Goal: Transaction & Acquisition: Obtain resource

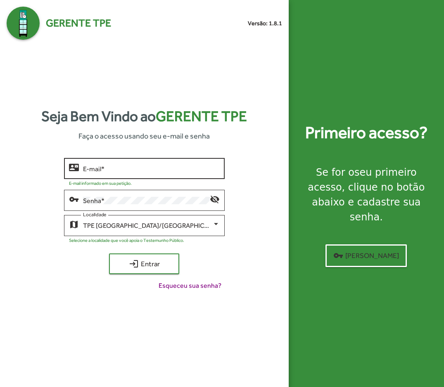
click at [143, 167] on input "E-mail *" at bounding box center [151, 168] width 137 height 7
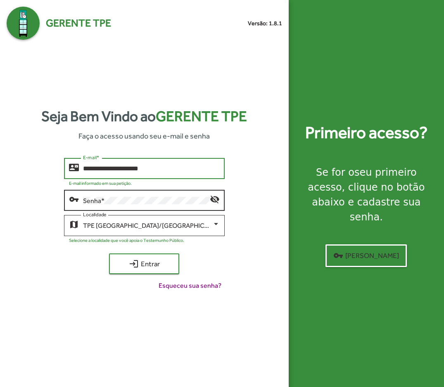
type input "**********"
click at [147, 195] on div "Senha *" at bounding box center [146, 199] width 127 height 23
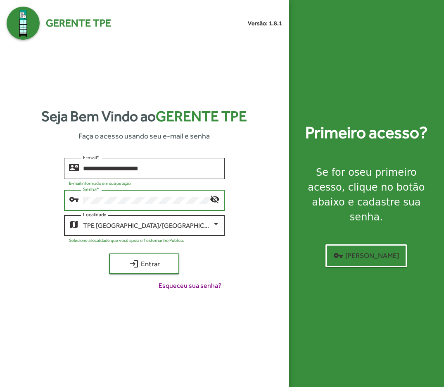
click at [147, 227] on span "TPE Belo Horizonte/MG" at bounding box center [154, 226] width 142 height 8
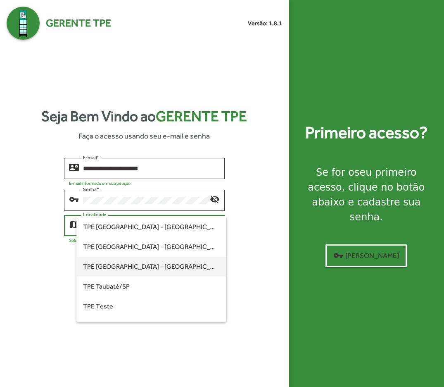
scroll to position [251, 0]
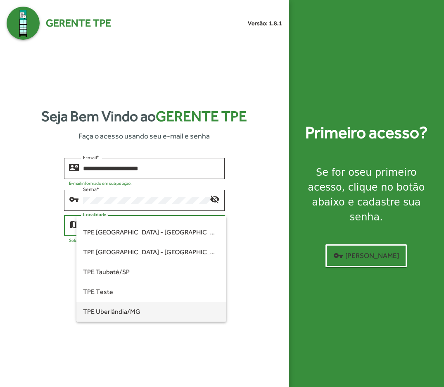
click at [118, 309] on span "TPE Uberlândia/MG" at bounding box center [151, 312] width 137 height 20
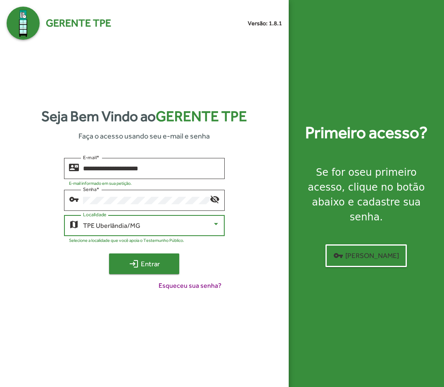
click at [137, 268] on mat-icon "login" at bounding box center [134, 264] width 10 height 10
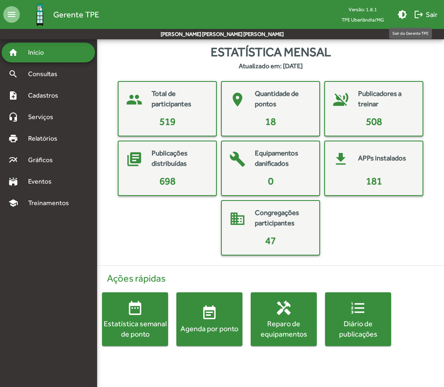
click at [425, 13] on span "logout Sair" at bounding box center [426, 14] width 24 height 15
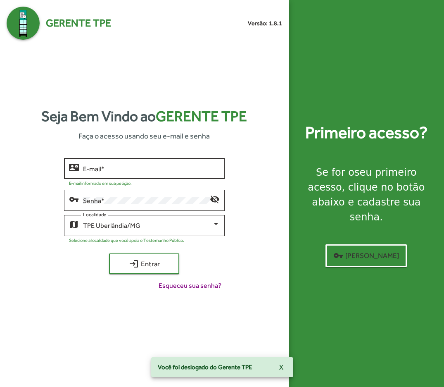
click at [203, 162] on div "E-mail *" at bounding box center [151, 167] width 137 height 23
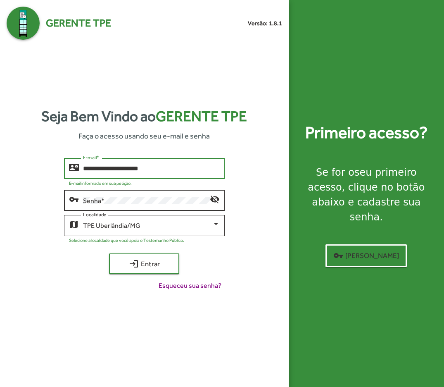
type input "**********"
click at [155, 206] on div "Senha *" at bounding box center [146, 199] width 127 height 23
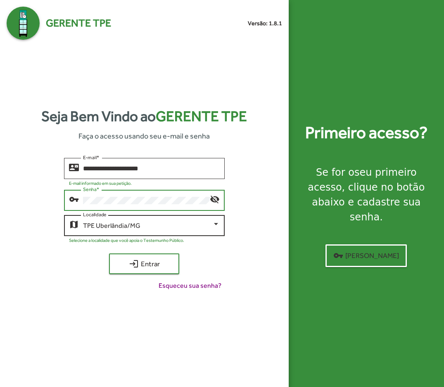
click at [177, 232] on div "TPE Uberlândia/MG Localidade" at bounding box center [151, 224] width 137 height 23
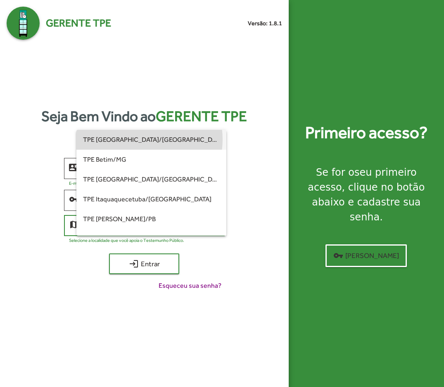
click at [141, 139] on span "TPE Belo Horizonte/MG" at bounding box center [151, 140] width 137 height 20
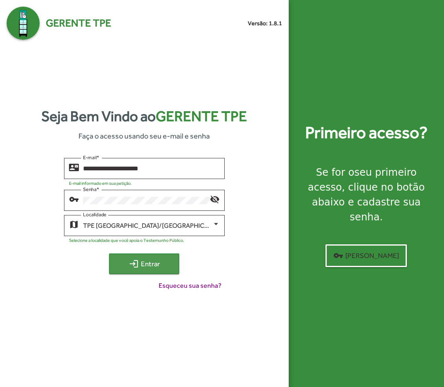
click at [150, 255] on button "login Entrar" at bounding box center [144, 263] width 70 height 21
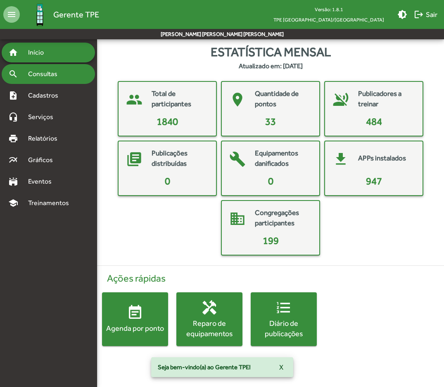
click at [45, 78] on span "Consultas" at bounding box center [45, 74] width 45 height 10
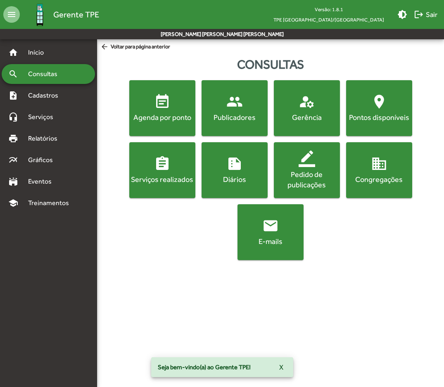
click at [293, 250] on button "email E-mails" at bounding box center [271, 232] width 66 height 56
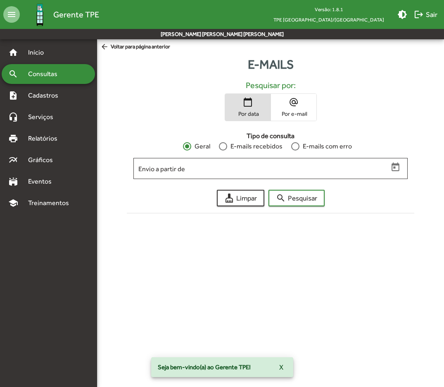
click at [294, 107] on span "alternate_email Por e-mail" at bounding box center [293, 107] width 45 height 27
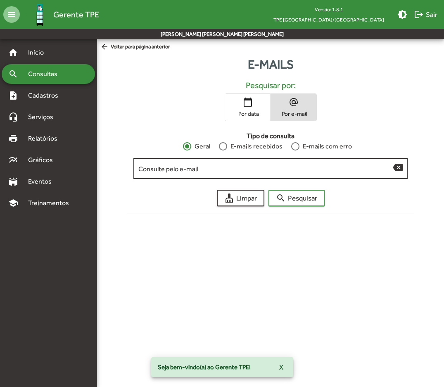
click at [258, 167] on input "Consulte pelo e-mail" at bounding box center [265, 168] width 255 height 7
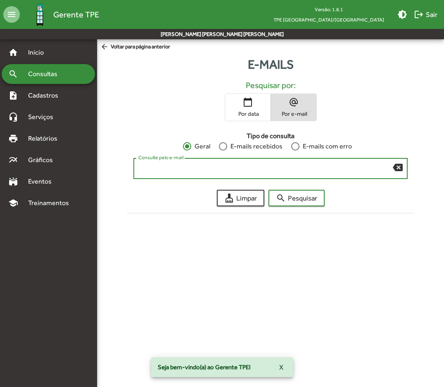
paste input "**********"
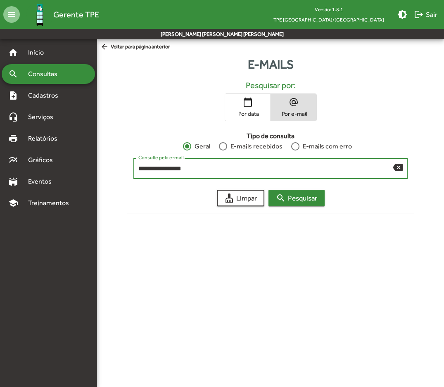
type input "**********"
click at [303, 195] on span "search Pesquisar" at bounding box center [296, 198] width 41 height 15
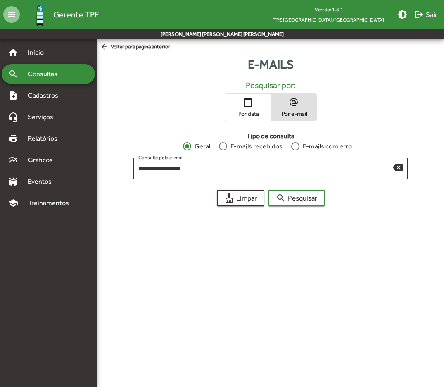
click at [54, 78] on span "Consultas" at bounding box center [45, 74] width 45 height 10
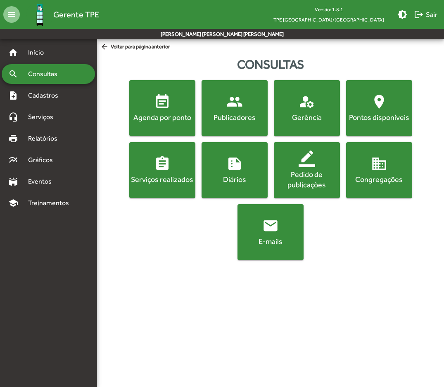
click at [224, 113] on div "Publicadores" at bounding box center [234, 117] width 63 height 10
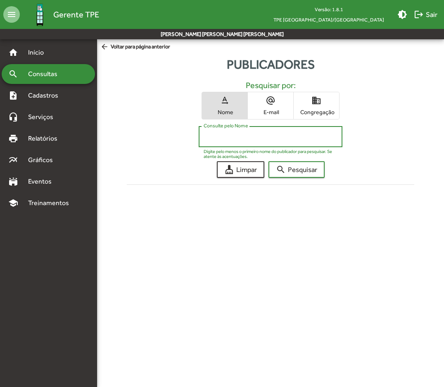
click at [234, 136] on input "Consulte pelo Nome" at bounding box center [271, 136] width 134 height 7
type input "******"
click at [269, 161] on button "search Pesquisar" at bounding box center [297, 169] width 56 height 17
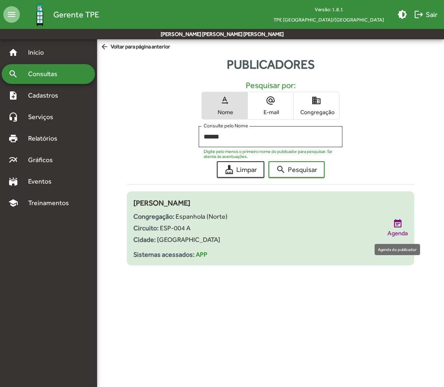
click at [397, 228] on mat-icon "event_note" at bounding box center [398, 224] width 10 height 10
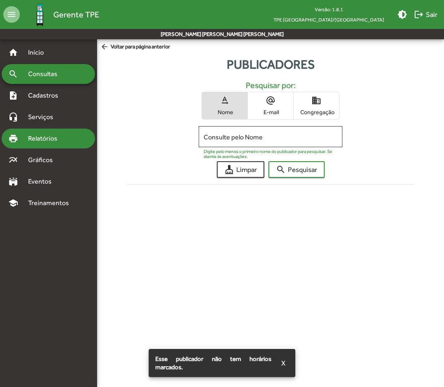
type input "******"
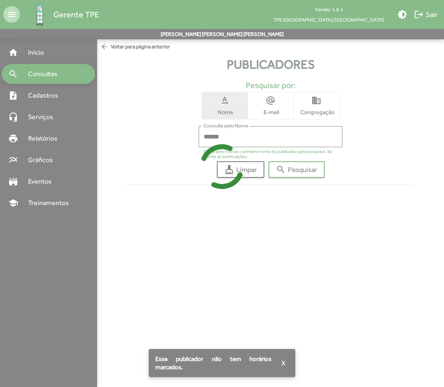
click at [52, 97] on div at bounding box center [222, 193] width 444 height 387
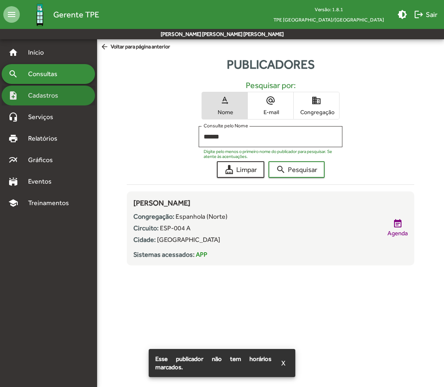
click at [56, 94] on span "Cadastros" at bounding box center [46, 96] width 46 height 10
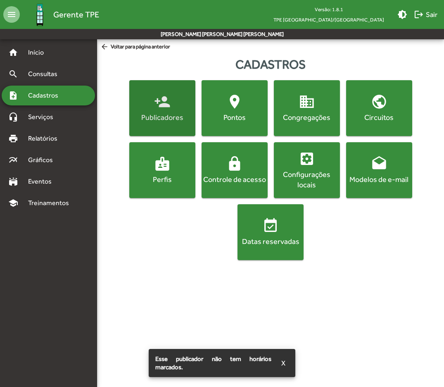
click at [193, 126] on button "person_add Publicadores" at bounding box center [162, 108] width 66 height 56
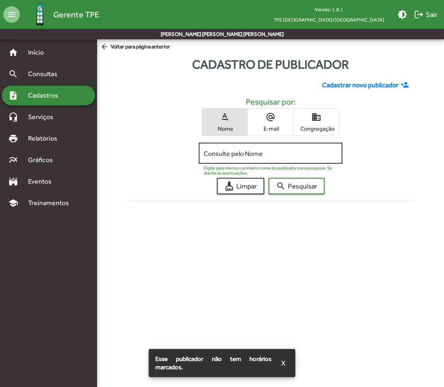
click at [229, 153] on input "Consulte pelo Nome" at bounding box center [271, 153] width 134 height 7
type input "*"
type input "******"
click at [269, 178] on button "search Pesquisar" at bounding box center [297, 186] width 56 height 17
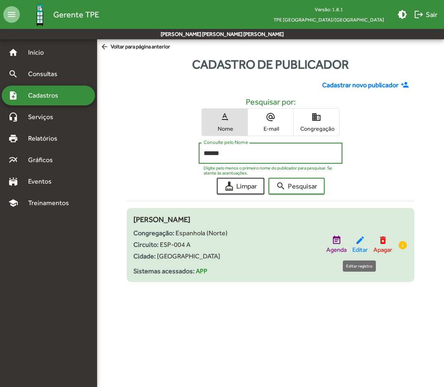
click at [360, 243] on mat-icon "edit" at bounding box center [360, 240] width 10 height 10
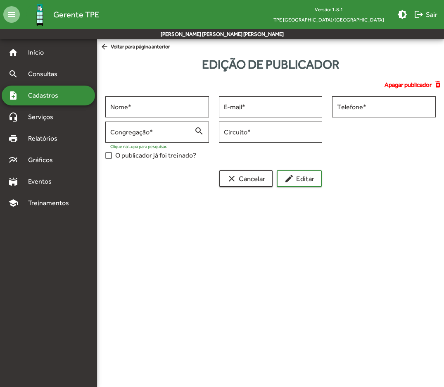
type input "**********"
type input "*********"
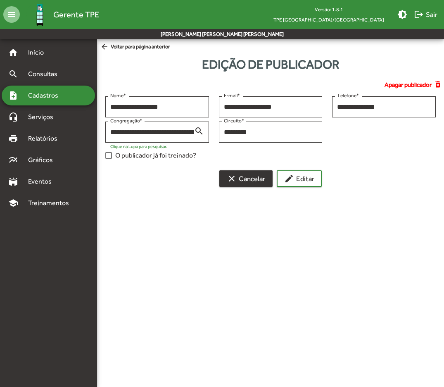
click at [228, 181] on mat-icon "clear" at bounding box center [232, 179] width 10 height 10
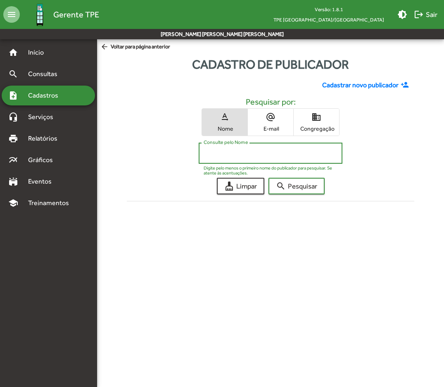
click at [246, 153] on input "Consulte pelo Nome" at bounding box center [271, 153] width 134 height 7
type input "******"
click at [48, 122] on div "headset_mic Serviços" at bounding box center [48, 117] width 93 height 20
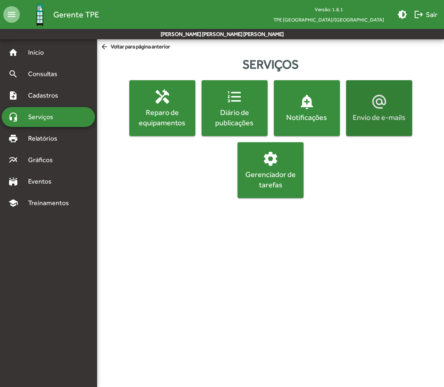
click at [369, 118] on div "Envio de e-mails" at bounding box center [379, 117] width 63 height 10
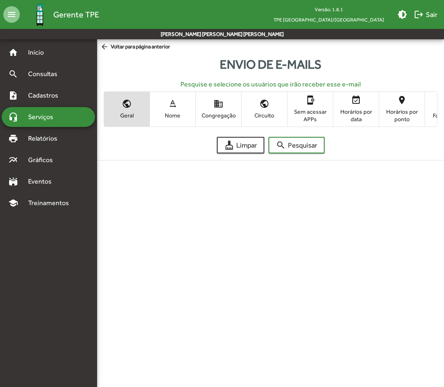
click at [168, 106] on mat-icon "text_rotation_none" at bounding box center [173, 104] width 10 height 10
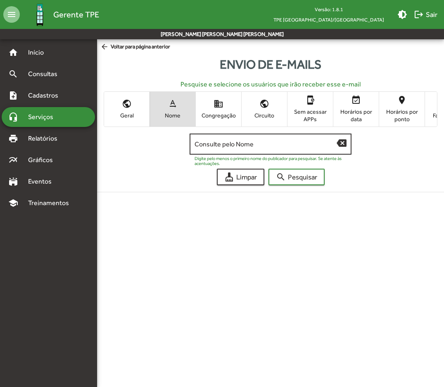
click at [228, 144] on input "Consulte pelo Nome" at bounding box center [266, 144] width 142 height 7
type input "******"
click at [269, 169] on button "search Pesquisar" at bounding box center [297, 177] width 56 height 17
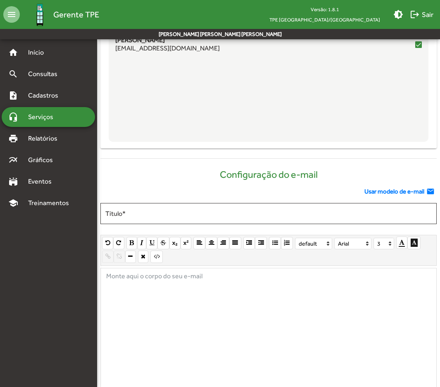
scroll to position [331, 0]
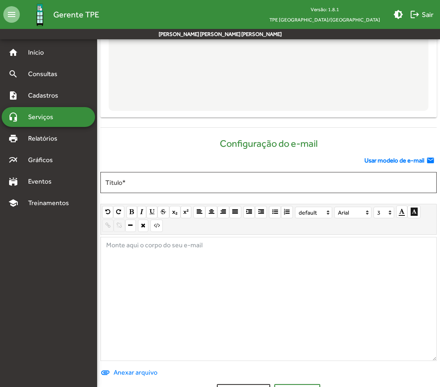
click at [204, 255] on span "Monte aqui o corpo do seu e-mail" at bounding box center [153, 247] width 107 height 20
paste div
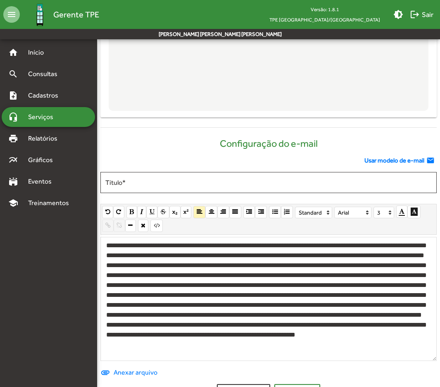
click at [148, 249] on div at bounding box center [268, 299] width 336 height 124
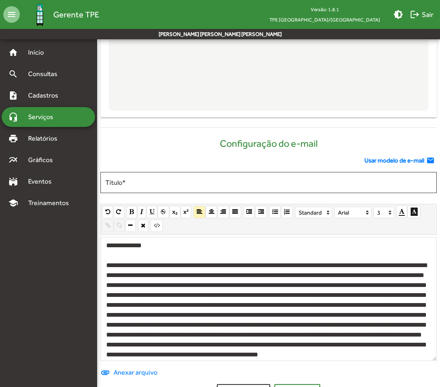
click at [255, 279] on div at bounding box center [266, 319] width 321 height 119
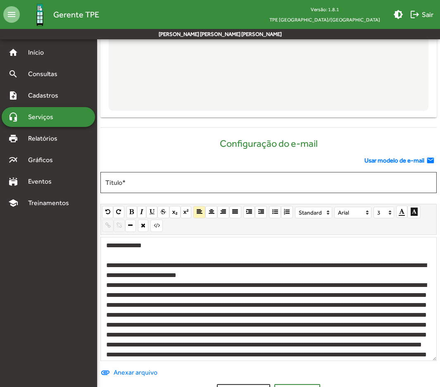
click at [223, 310] on div at bounding box center [266, 334] width 321 height 109
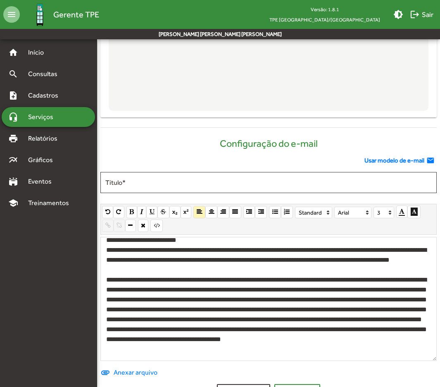
scroll to position [36, 0]
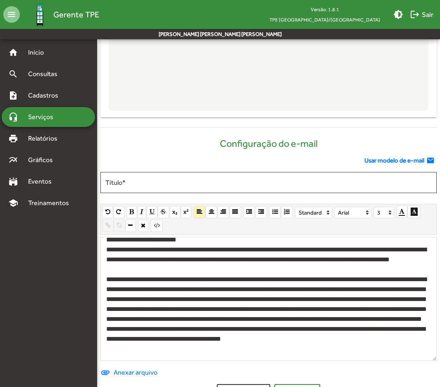
click at [348, 334] on div "**********" at bounding box center [266, 313] width 321 height 79
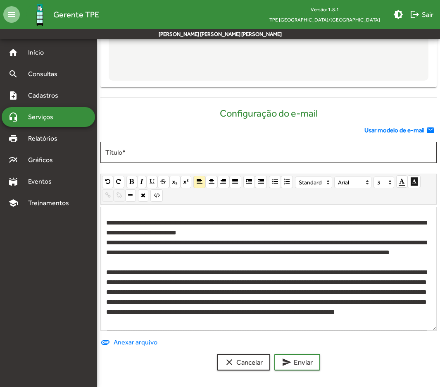
scroll to position [0, 0]
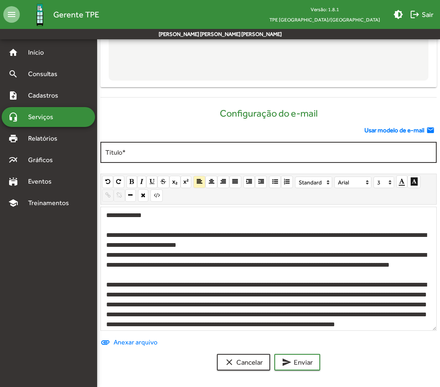
click at [162, 148] on div "Título *" at bounding box center [268, 151] width 327 height 23
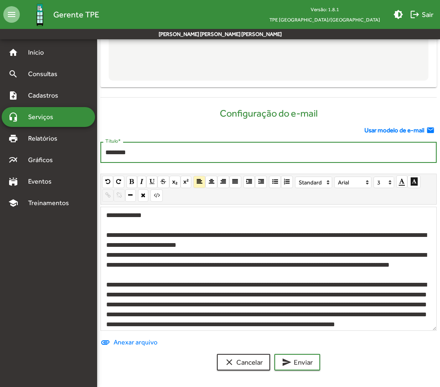
click at [122, 153] on input "********" at bounding box center [268, 152] width 327 height 7
type input "*"
type input "**********"
click at [153, 219] on div "**********" at bounding box center [268, 269] width 336 height 124
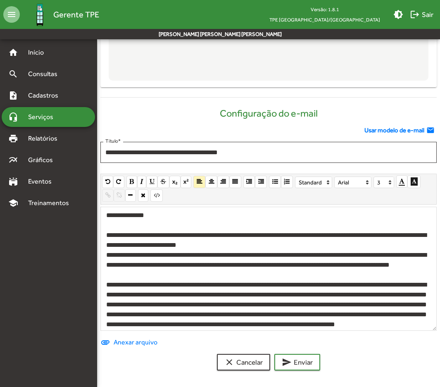
scroll to position [365, 0]
click at [310, 368] on span "send Enviar" at bounding box center [297, 362] width 31 height 15
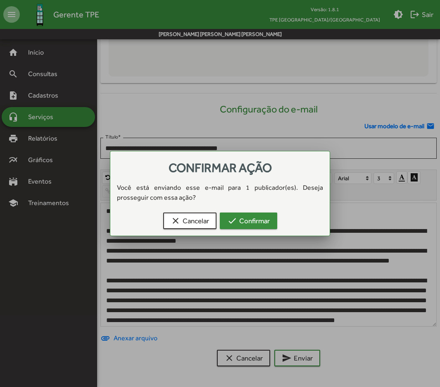
click at [271, 221] on button "check Confirmar" at bounding box center [248, 220] width 57 height 17
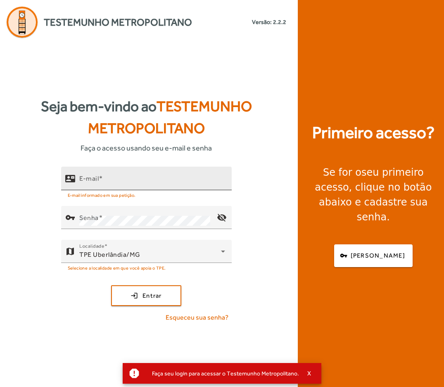
click at [147, 179] on input "E-mail" at bounding box center [152, 182] width 146 height 10
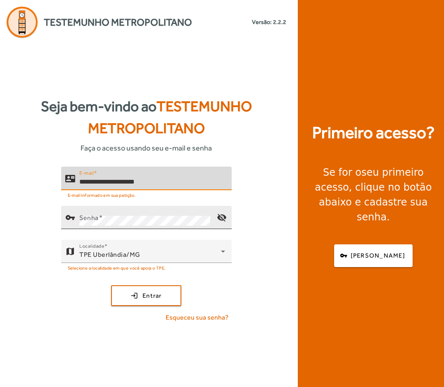
type input "**********"
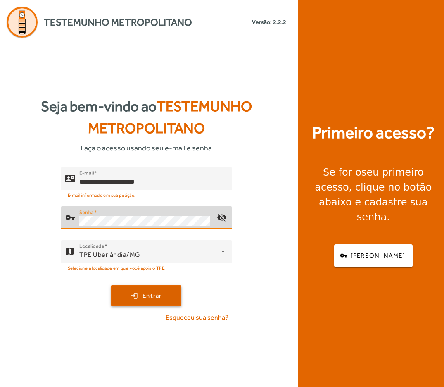
click at [165, 293] on span "submit" at bounding box center [146, 296] width 69 height 20
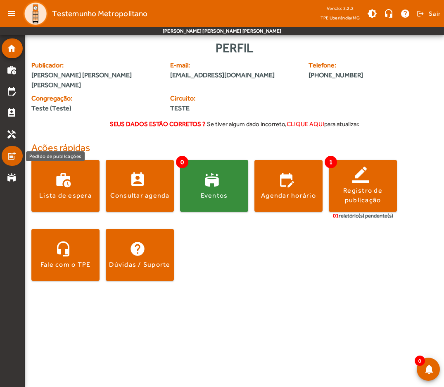
click at [14, 154] on mat-icon "post_add" at bounding box center [12, 156] width 10 height 10
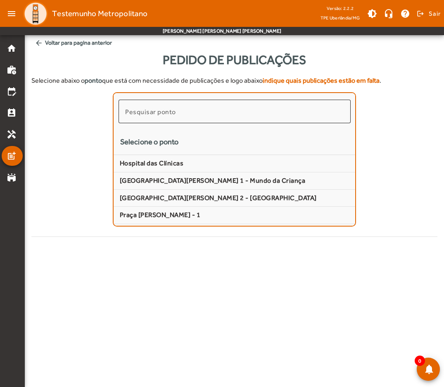
click at [144, 117] on div at bounding box center [234, 112] width 219 height 24
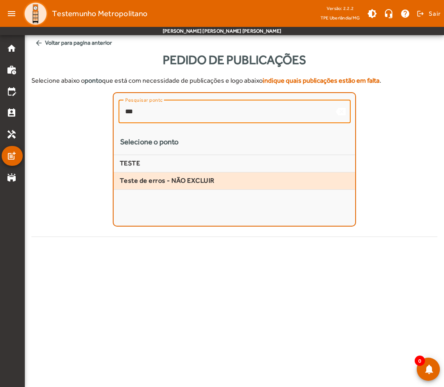
type input "***"
click at [181, 180] on span "Teste de erros - NÃO EXCLUIR" at bounding box center [235, 181] width 230 height 9
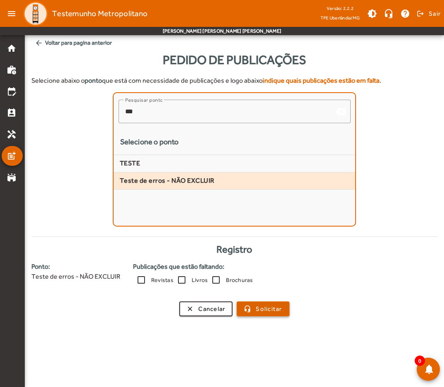
click at [261, 310] on span "Solicitar" at bounding box center [269, 309] width 26 height 10
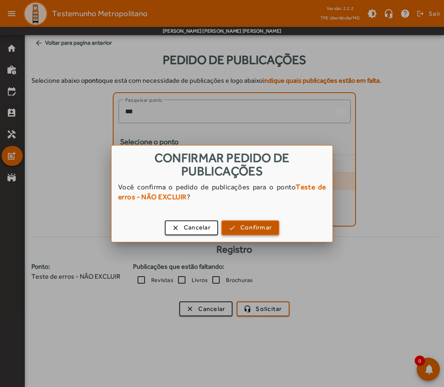
click at [259, 233] on span "button" at bounding box center [250, 228] width 56 height 20
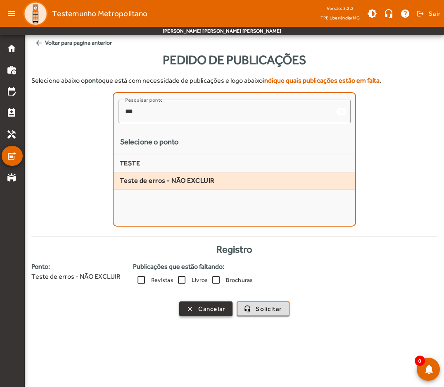
click at [196, 312] on span "button" at bounding box center [206, 309] width 52 height 20
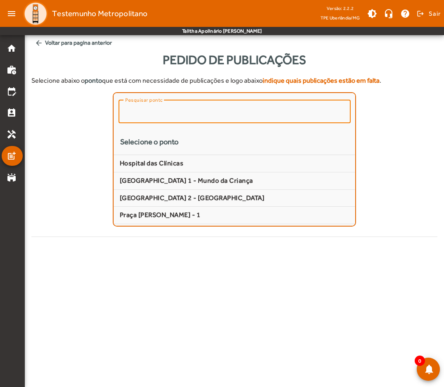
click at [215, 112] on input "Pesquisar ponto" at bounding box center [234, 112] width 219 height 10
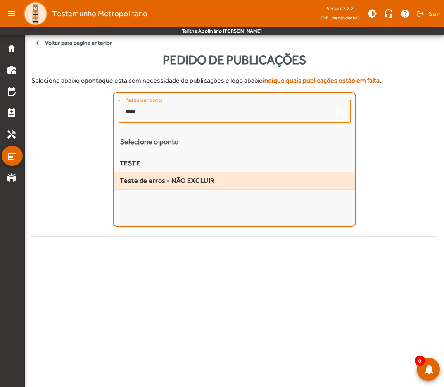
type input "****"
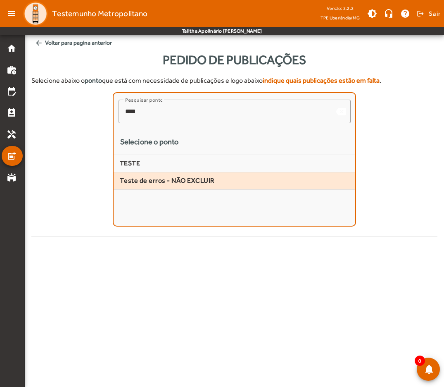
click at [189, 183] on span "Teste de erros - NÃO EXCLUIR" at bounding box center [235, 181] width 230 height 9
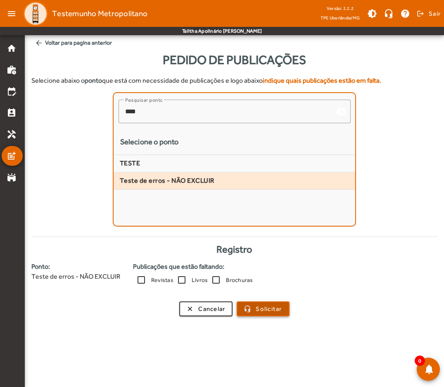
click at [258, 308] on span "Solicitar" at bounding box center [269, 309] width 26 height 10
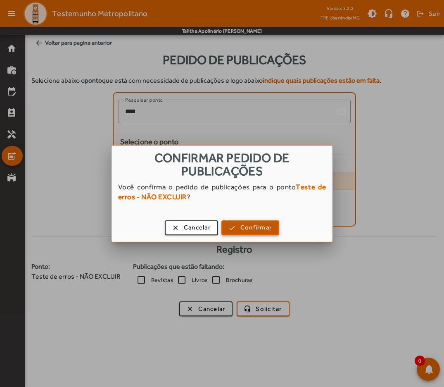
click at [257, 233] on span "button" at bounding box center [250, 228] width 56 height 20
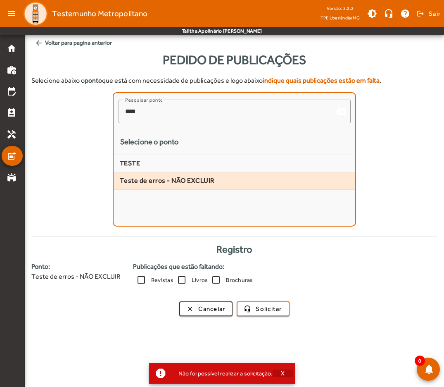
click at [281, 375] on span "X" at bounding box center [283, 373] width 4 height 7
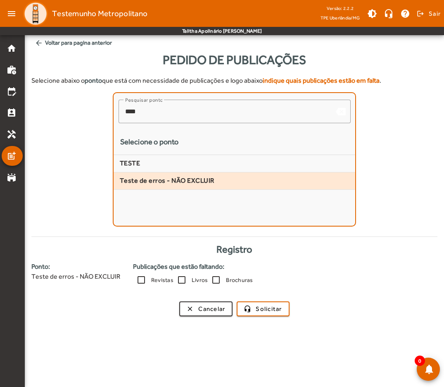
click at [179, 180] on span "Teste de erros - NÃO EXCLUIR" at bounding box center [235, 181] width 230 height 9
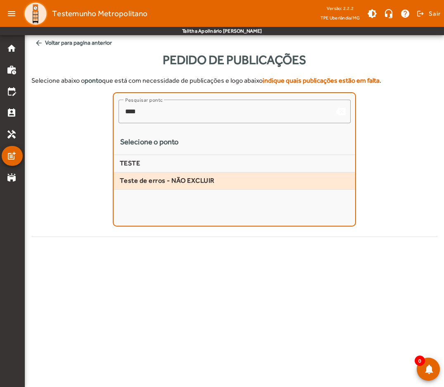
click at [187, 179] on span "Teste de erros - NÃO EXCLUIR" at bounding box center [235, 181] width 230 height 9
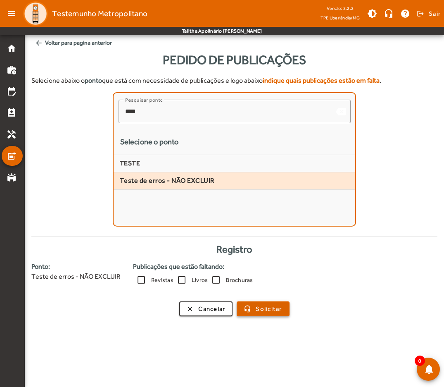
click at [269, 311] on span "Solicitar" at bounding box center [269, 309] width 26 height 10
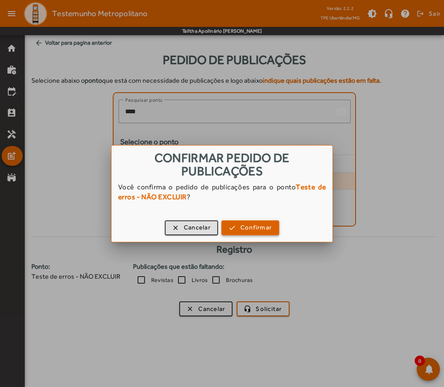
click at [270, 227] on span "Confirmar" at bounding box center [256, 228] width 31 height 10
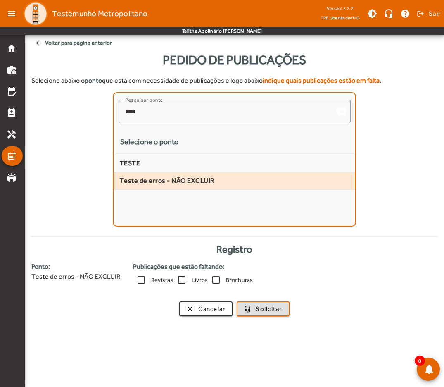
click at [196, 177] on span "Teste de erros - NÃO EXCLUIR" at bounding box center [235, 181] width 230 height 9
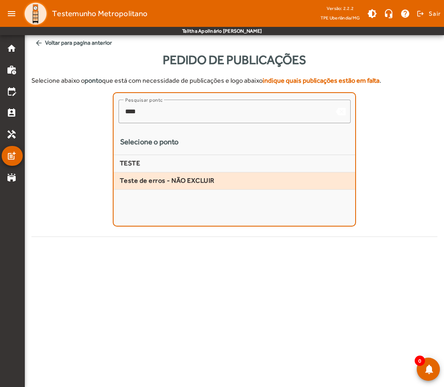
click at [193, 181] on span "Teste de erros - NÃO EXCLUIR" at bounding box center [235, 181] width 230 height 9
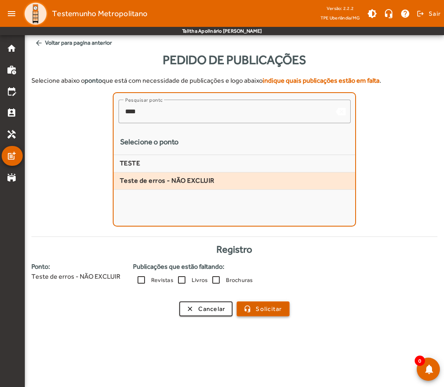
click at [258, 305] on span "Solicitar" at bounding box center [269, 309] width 26 height 10
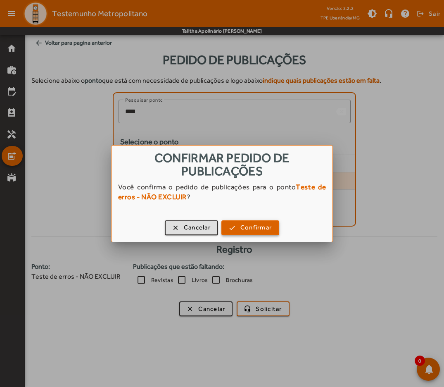
click at [263, 228] on span "Confirmar" at bounding box center [256, 228] width 31 height 10
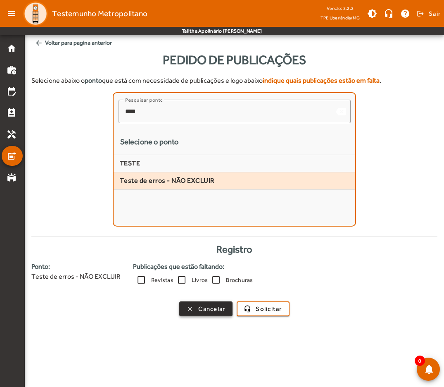
click at [204, 313] on span "Cancelar" at bounding box center [211, 309] width 27 height 10
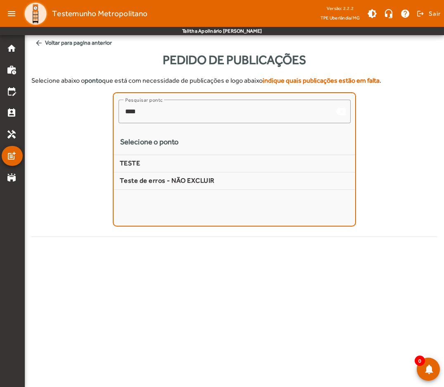
click at [9, 59] on mat-accordion "home work_history edit_calendar perm_contact_calendar handyman post_add stadium" at bounding box center [12, 112] width 21 height 149
click at [12, 52] on mat-icon "home" at bounding box center [12, 48] width 10 height 10
